Goal: Transaction & Acquisition: Purchase product/service

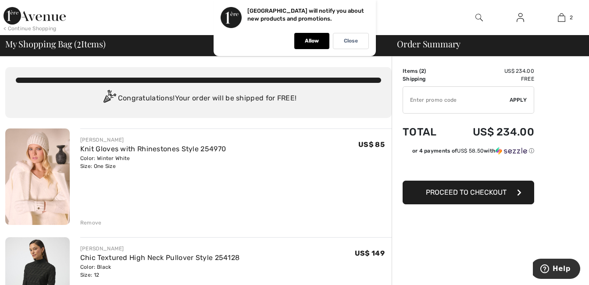
click at [87, 222] on div "Remove" at bounding box center [91, 223] width 22 height 8
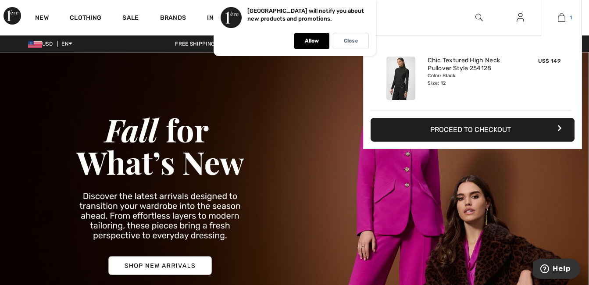
click at [563, 20] on img at bounding box center [561, 17] width 7 height 11
